Goal: Task Accomplishment & Management: Manage account settings

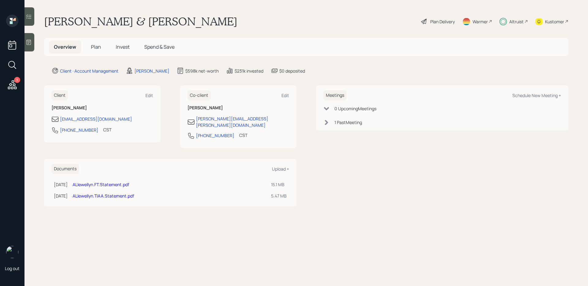
click at [97, 46] on span "Plan" at bounding box center [96, 47] width 10 height 7
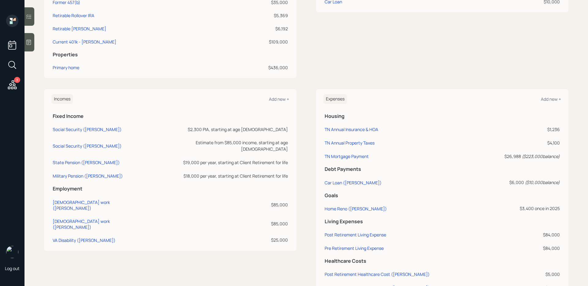
scroll to position [248, 0]
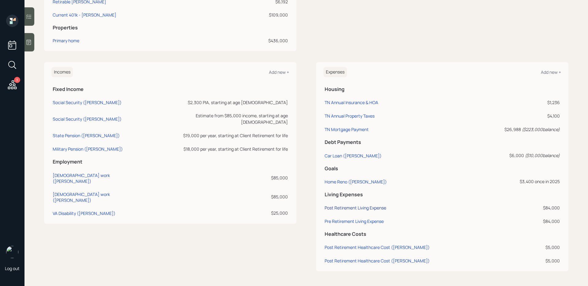
click at [346, 209] on div "Post Retirement Living Expense" at bounding box center [356, 208] width 62 height 6
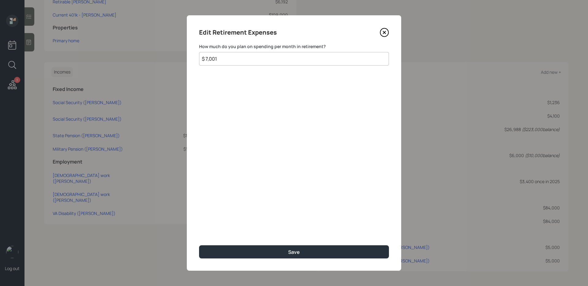
type input "$ 7,001"
click at [199, 246] on button "Save" at bounding box center [294, 252] width 190 height 13
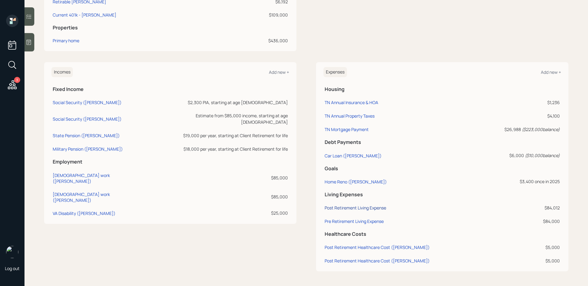
click at [345, 207] on div "Post Retirement Living Expense" at bounding box center [356, 208] width 62 height 6
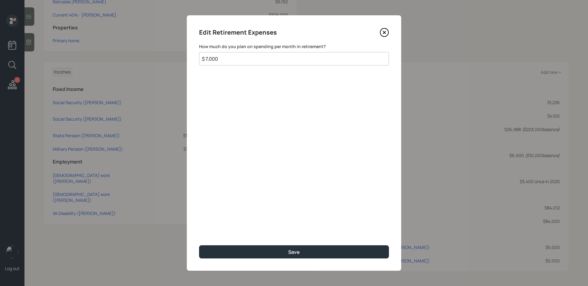
type input "$ 7,000"
click at [199, 246] on button "Save" at bounding box center [294, 252] width 190 height 13
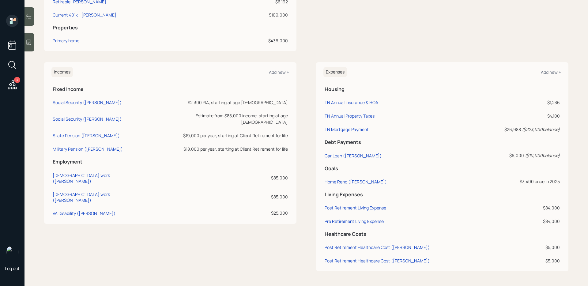
click at [26, 16] on icon at bounding box center [29, 16] width 6 height 6
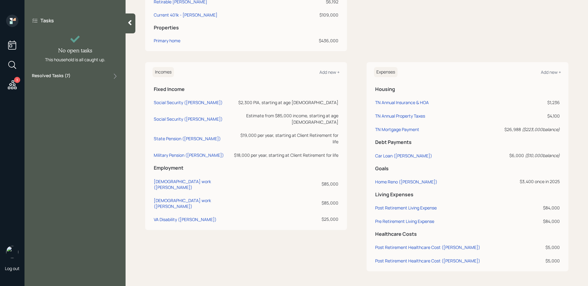
click at [49, 80] on div "Tasks No open tasks This household is all caught up. Resolved Tasks ( 7 )" at bounding box center [75, 49] width 101 height 68
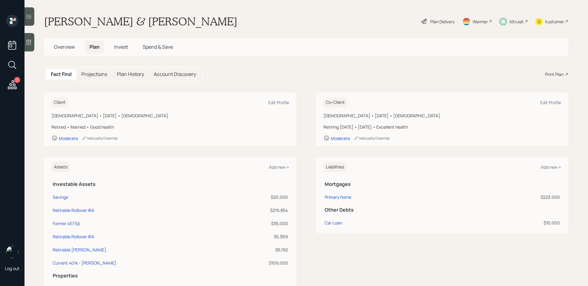
click at [31, 21] on div at bounding box center [30, 16] width 10 height 18
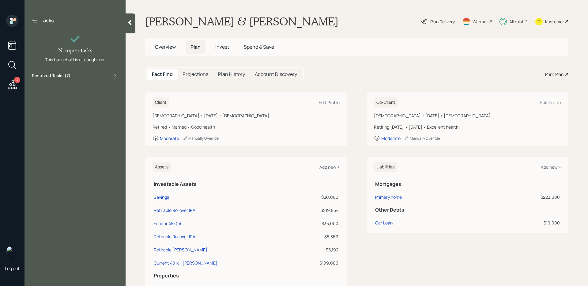
click at [68, 77] on label "Resolved Tasks ( 7 )" at bounding box center [51, 76] width 39 height 7
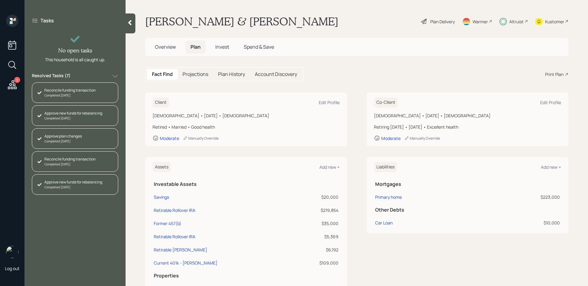
click at [68, 77] on label "Resolved Tasks ( 7 )" at bounding box center [51, 76] width 39 height 7
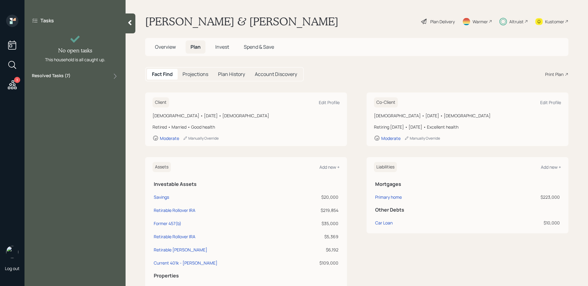
click at [439, 20] on div "Plan Delivery" at bounding box center [443, 21] width 25 height 6
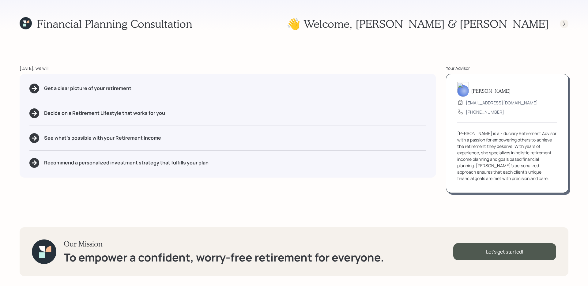
click at [562, 23] on icon at bounding box center [565, 24] width 6 height 6
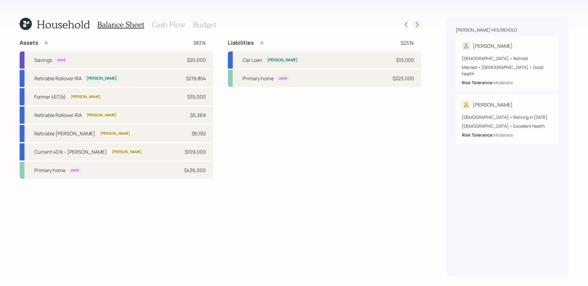
click at [419, 21] on div at bounding box center [417, 24] width 9 height 9
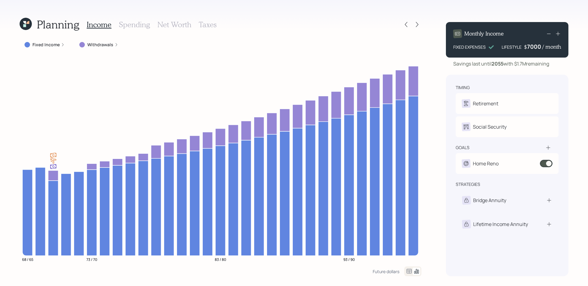
click at [535, 48] on div "7000" at bounding box center [534, 46] width 15 height 7
click at [558, 36] on icon at bounding box center [558, 34] width 6 height 6
click at [546, 17] on div "Planning Income Spending Net Worth Taxes Fixed Income Withdrawals 68 / 65 73 / …" at bounding box center [294, 143] width 588 height 286
click at [547, 35] on icon at bounding box center [549, 33] width 7 height 7
click at [27, 25] on icon at bounding box center [25, 24] width 14 height 14
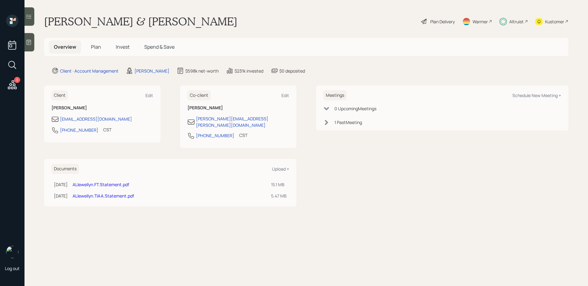
click at [30, 17] on icon at bounding box center [29, 16] width 6 height 6
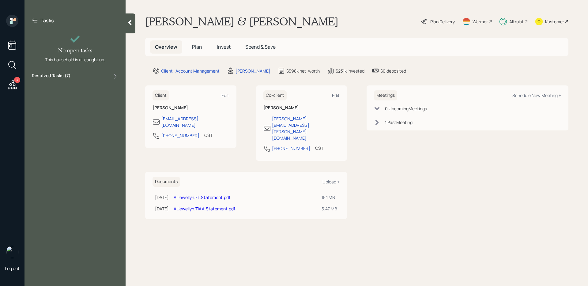
click at [69, 79] on label "Resolved Tasks ( 7 )" at bounding box center [51, 76] width 39 height 7
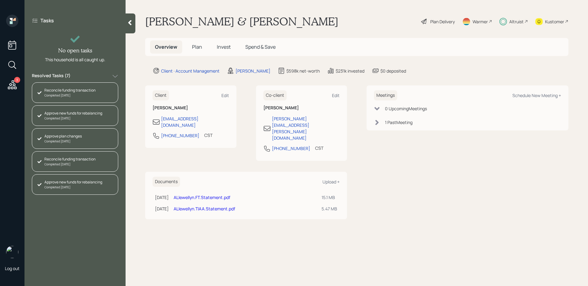
click at [64, 74] on label "Resolved Tasks ( 7 )" at bounding box center [51, 76] width 39 height 7
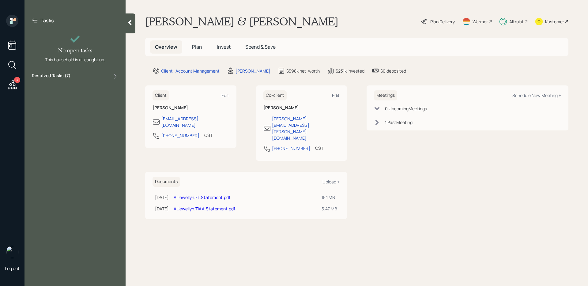
click at [198, 41] on h5 "Plan" at bounding box center [197, 46] width 20 height 13
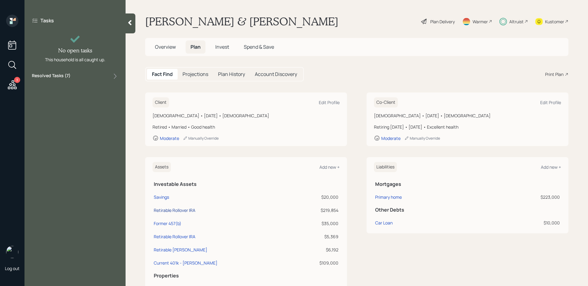
click at [181, 213] on div "Retirable Rollover IRA" at bounding box center [175, 210] width 42 height 6
select select "ira"
select select "balanced"
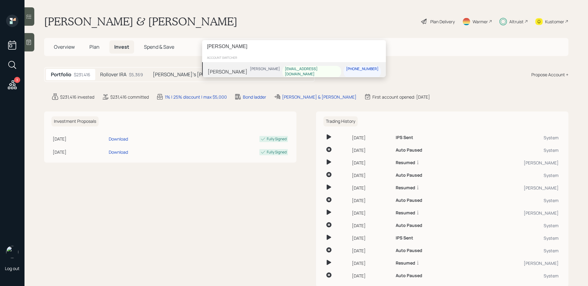
type input "dawn bizer"
